Goal: Use online tool/utility: Use online tool/utility

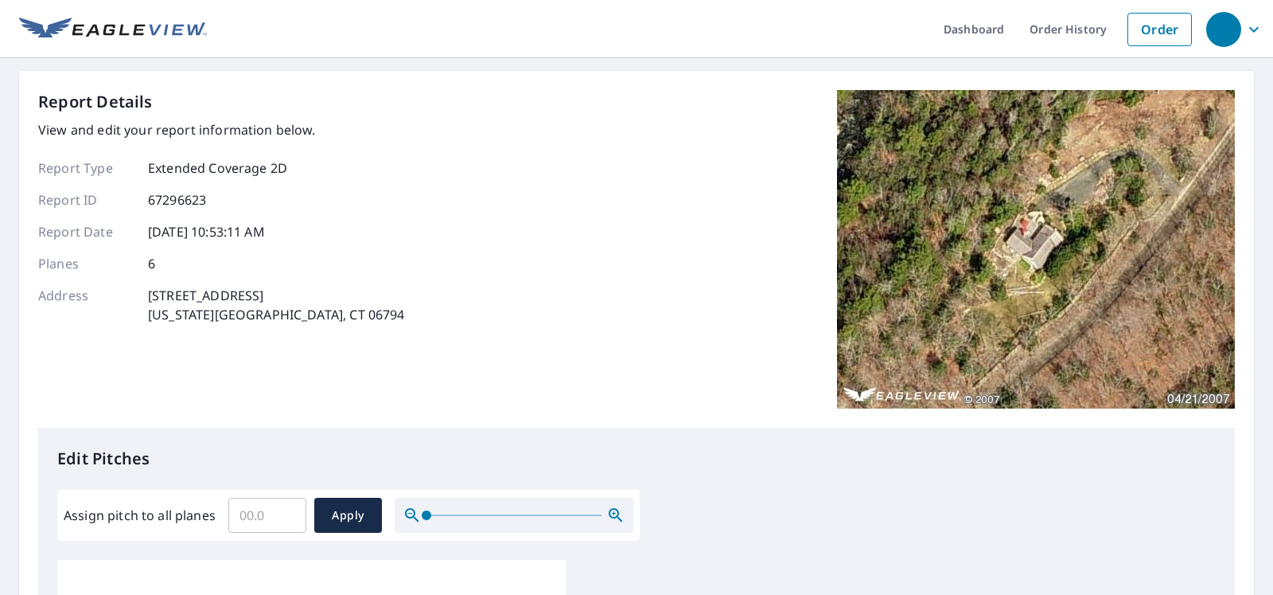
click at [272, 518] on input "Assign pitch to all planes" at bounding box center [267, 515] width 78 height 45
type input "9"
click at [340, 517] on span "Apply" at bounding box center [348, 515] width 42 height 20
type input "9"
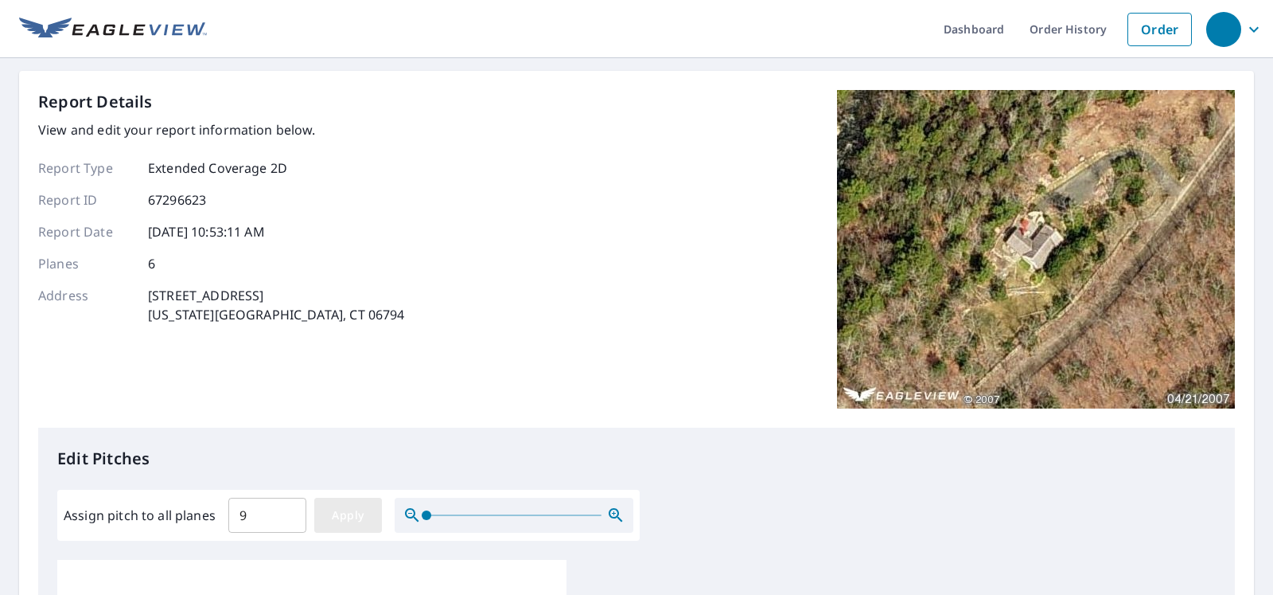
type input "9"
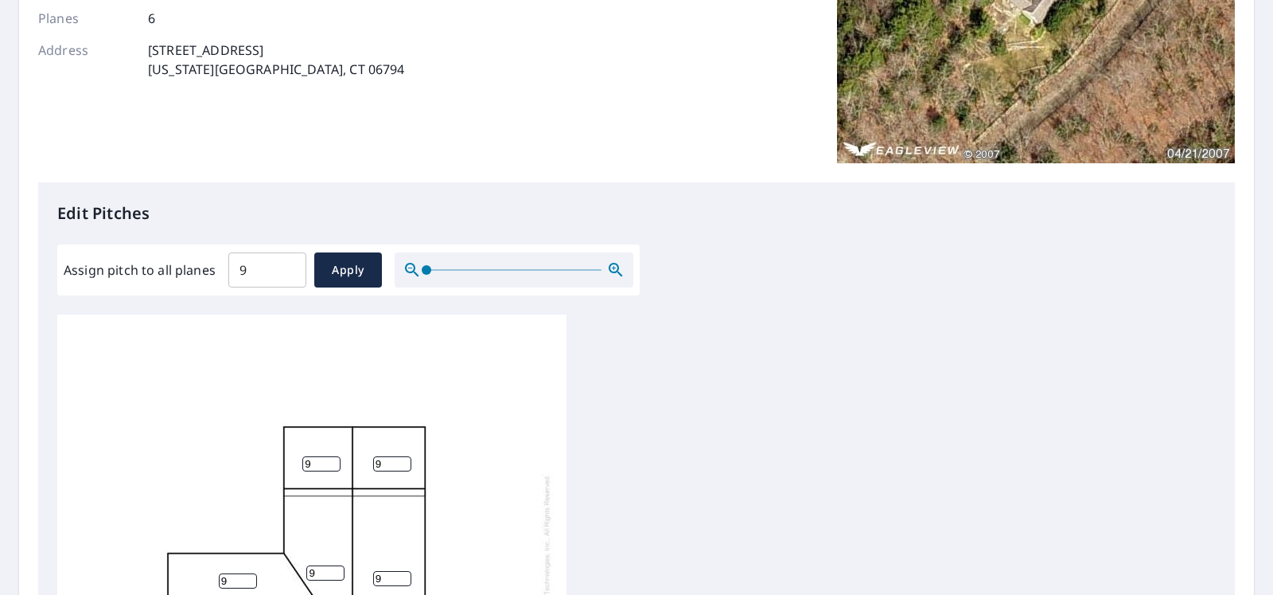
scroll to position [272, 0]
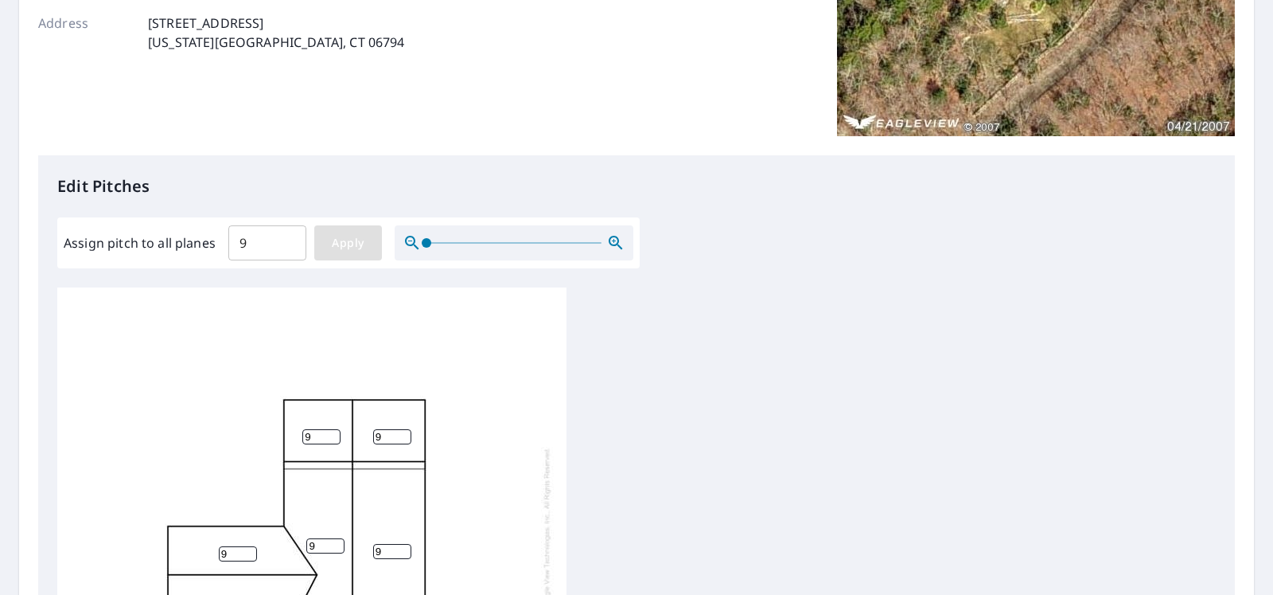
click at [330, 249] on span "Apply" at bounding box center [348, 243] width 42 height 20
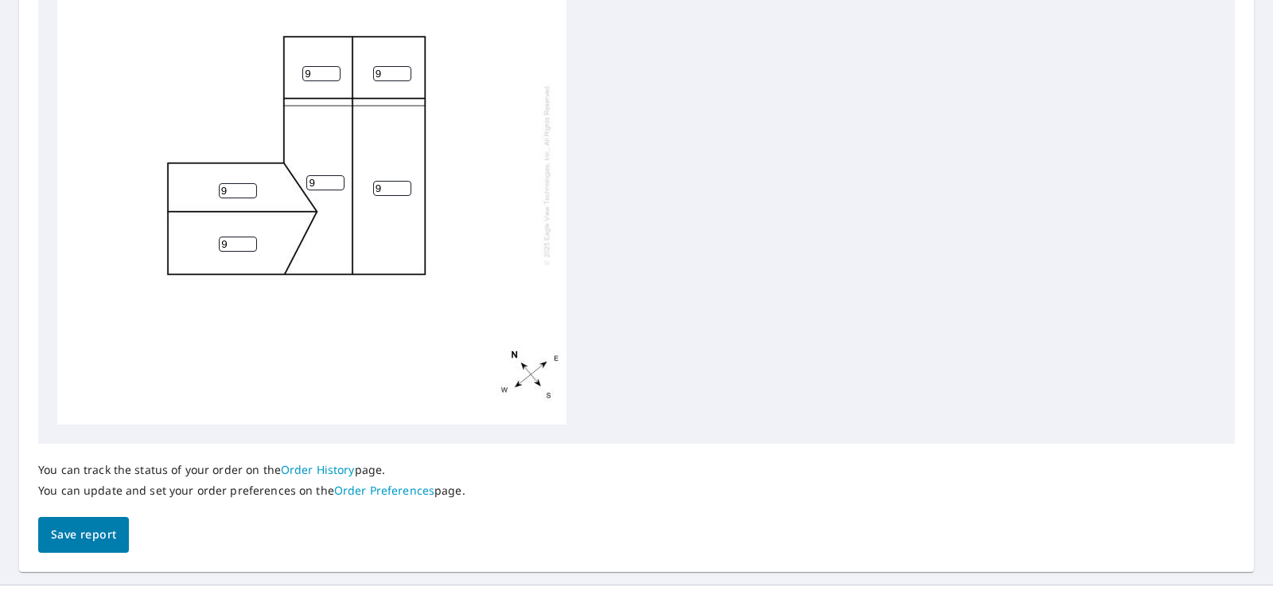
scroll to position [665, 0]
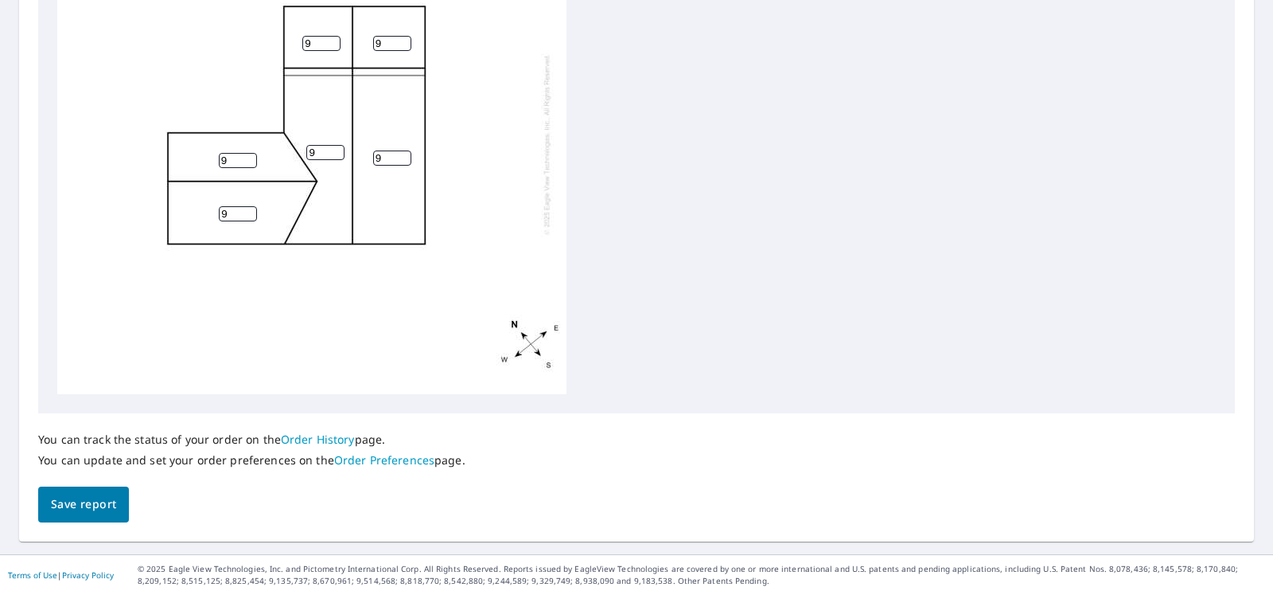
click at [111, 500] on span "Save report" at bounding box center [83, 504] width 65 height 20
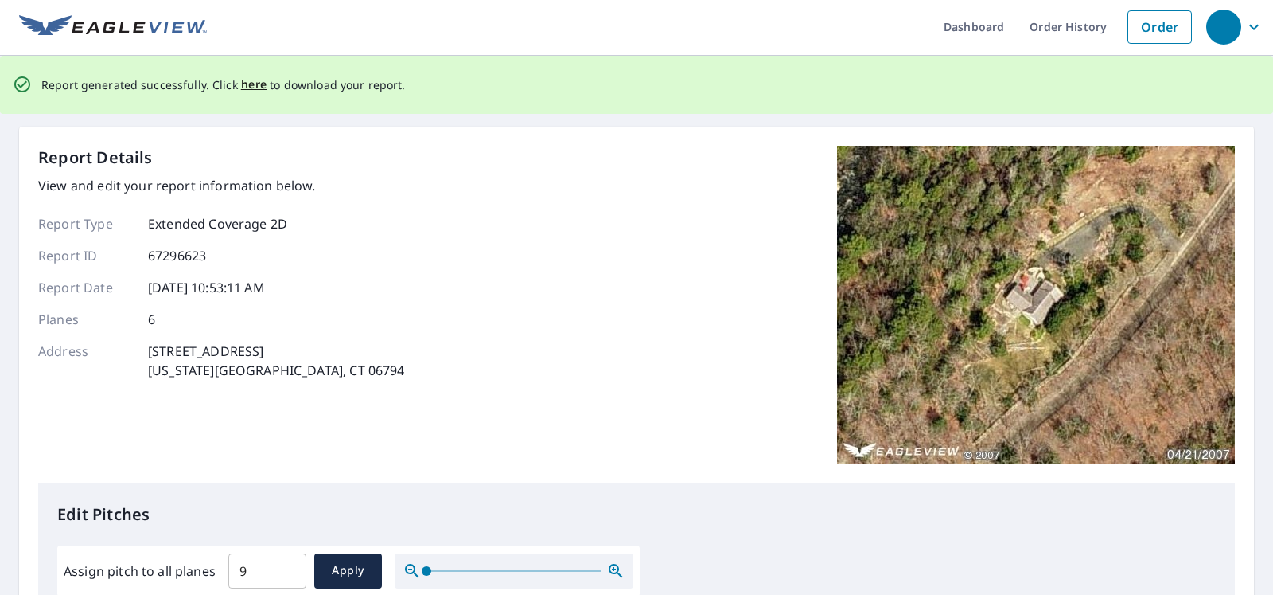
scroll to position [0, 0]
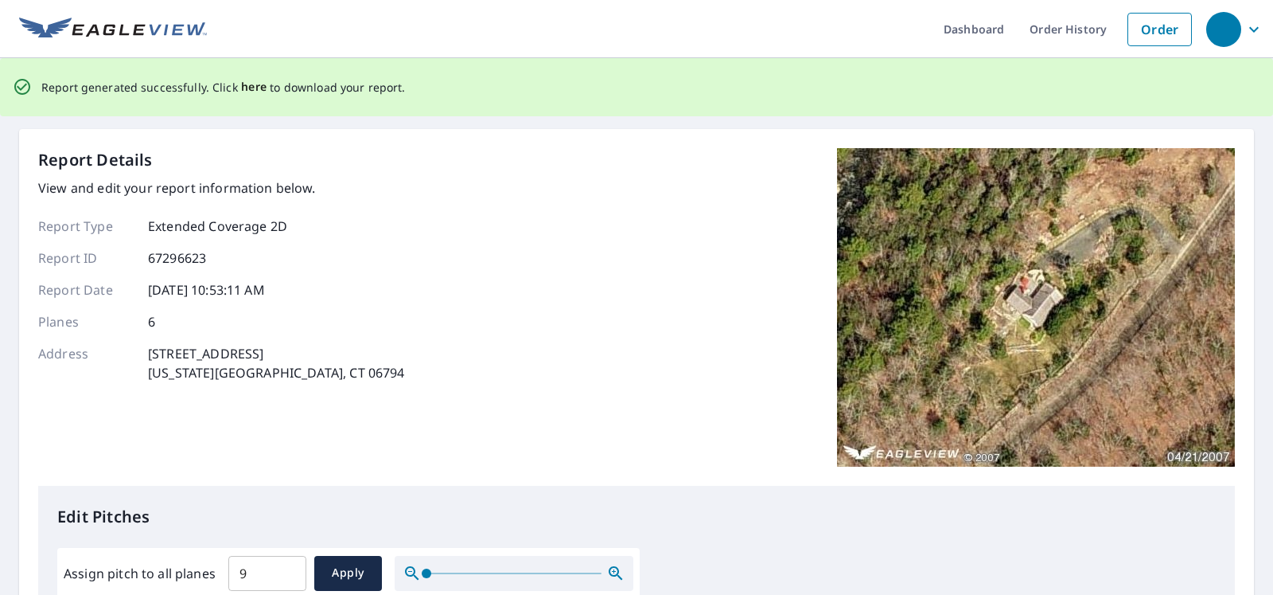
click at [249, 86] on span "here" at bounding box center [254, 87] width 26 height 20
